Goal: Find specific page/section: Find specific page/section

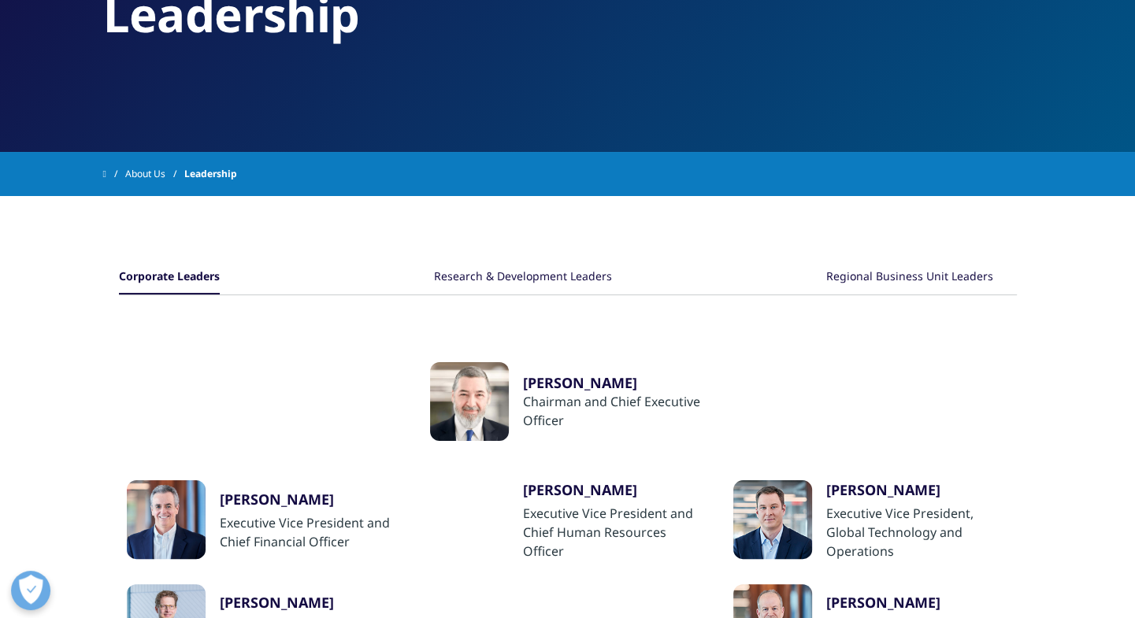
scroll to position [131, 0]
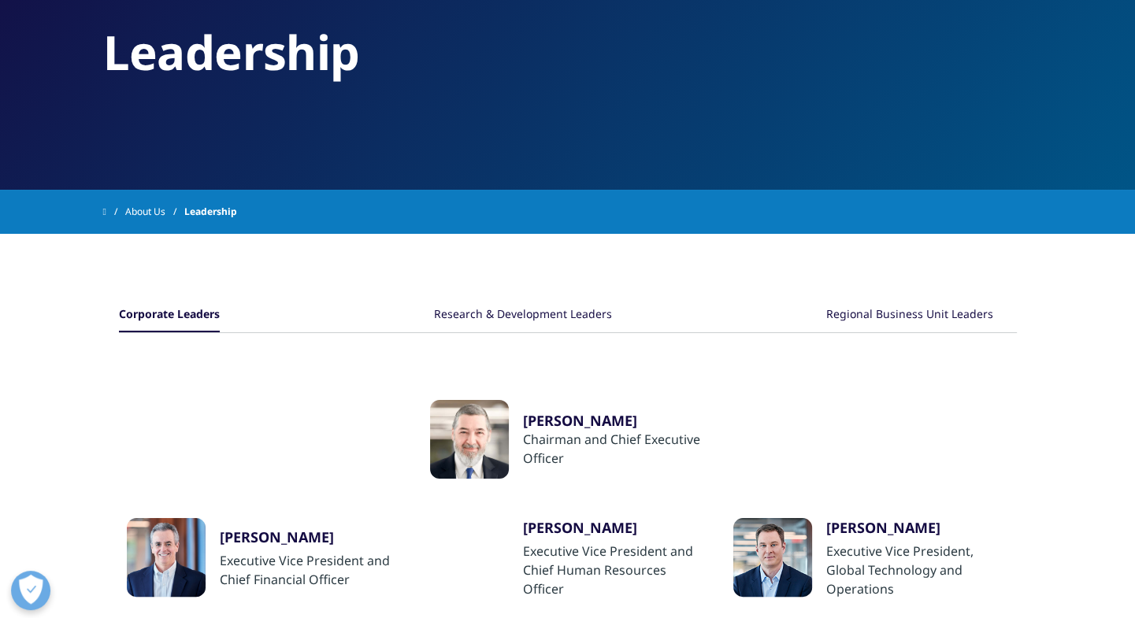
click at [498, 313] on div "Research & Development Leaders" at bounding box center [523, 315] width 178 height 34
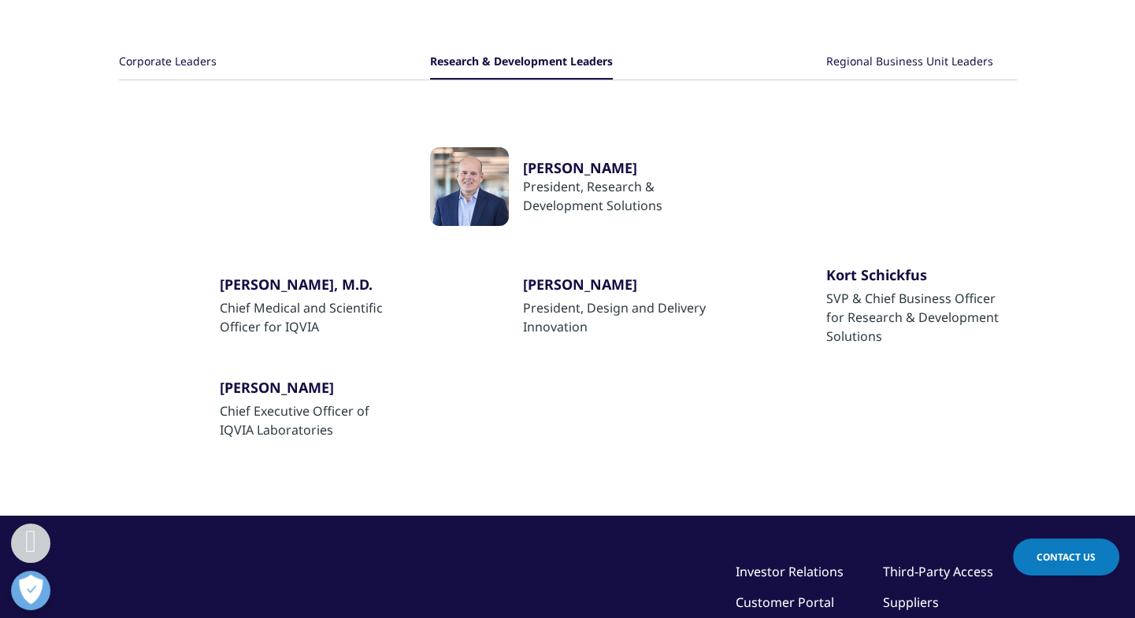
scroll to position [262, 0]
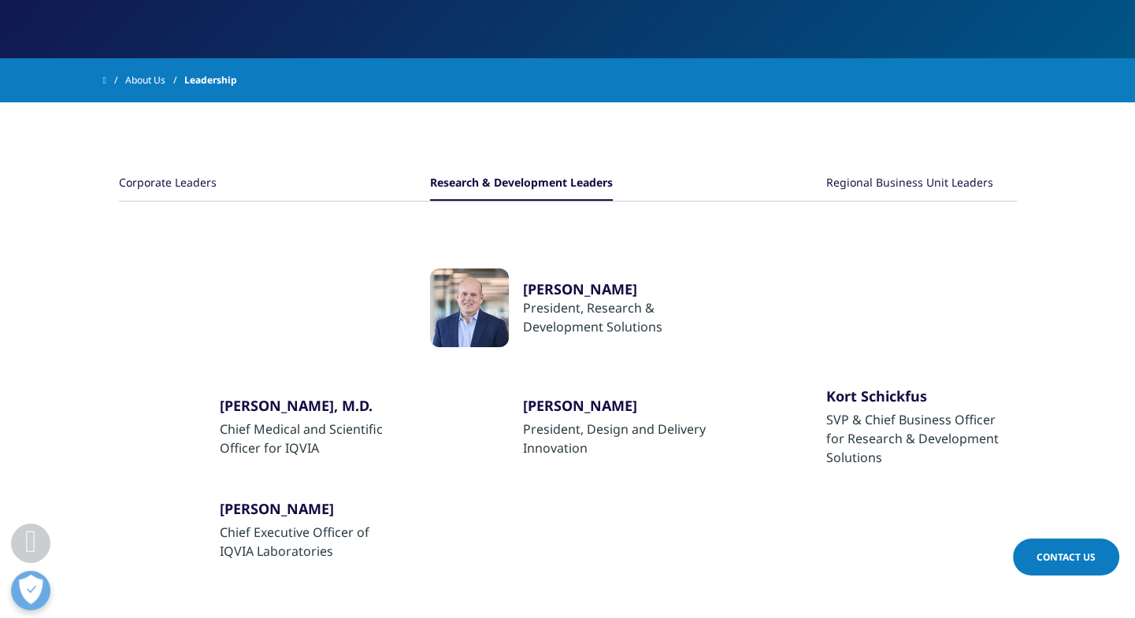
click at [911, 180] on div "Regional Business Unit Leaders" at bounding box center [909, 184] width 167 height 34
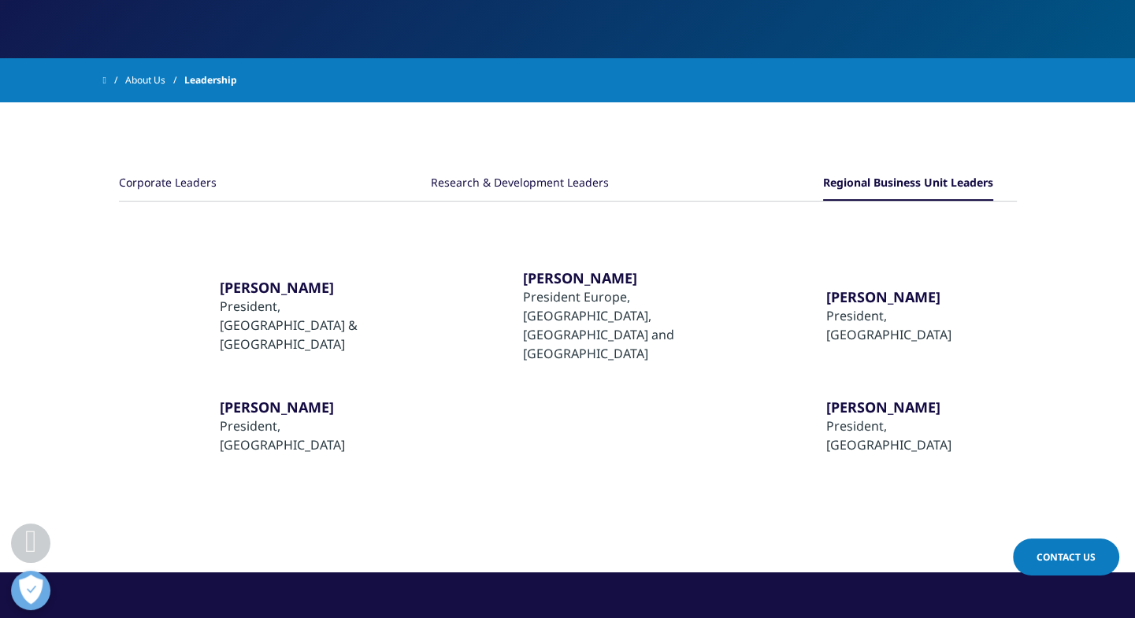
scroll to position [0, 0]
